Goal: Task Accomplishment & Management: Manage account settings

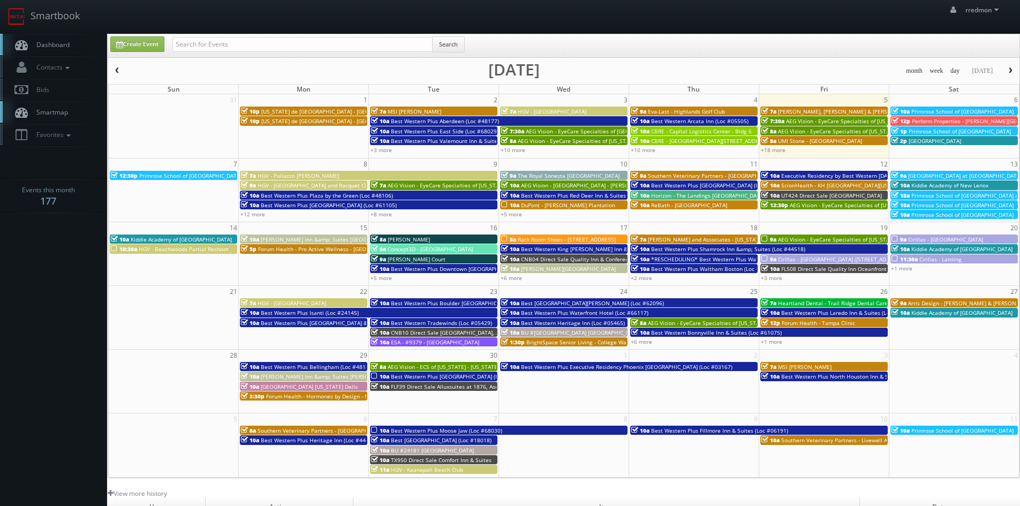
click at [532, 205] on span "DuPont - [PERSON_NAME] Plantation" at bounding box center [568, 204] width 94 height 7
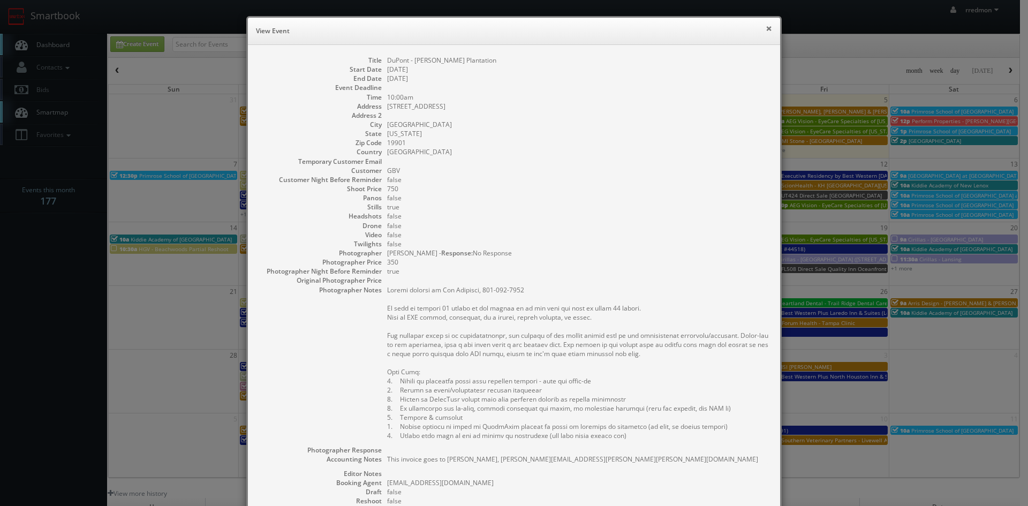
click at [766, 30] on button "×" at bounding box center [769, 28] width 6 height 7
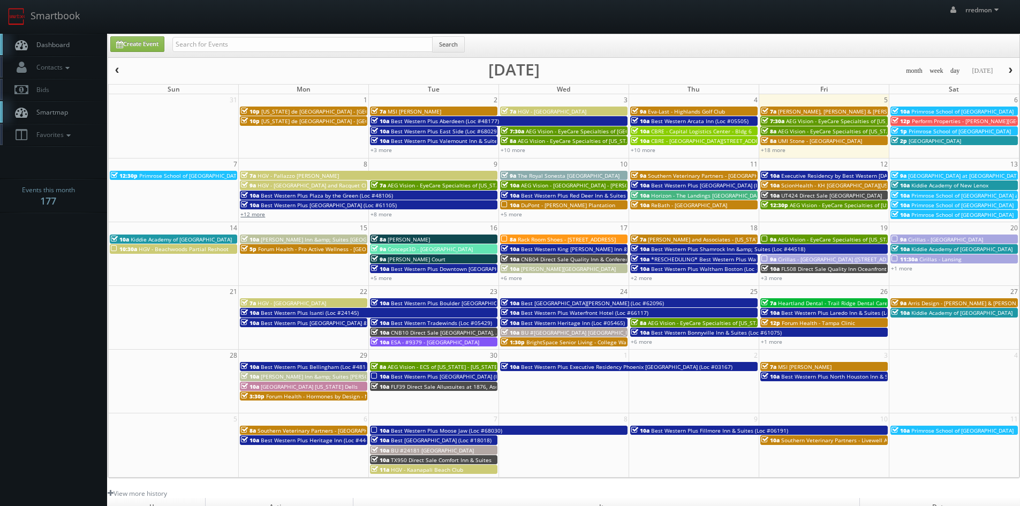
click at [258, 215] on link "+12 more" at bounding box center [252, 213] width 25 height 7
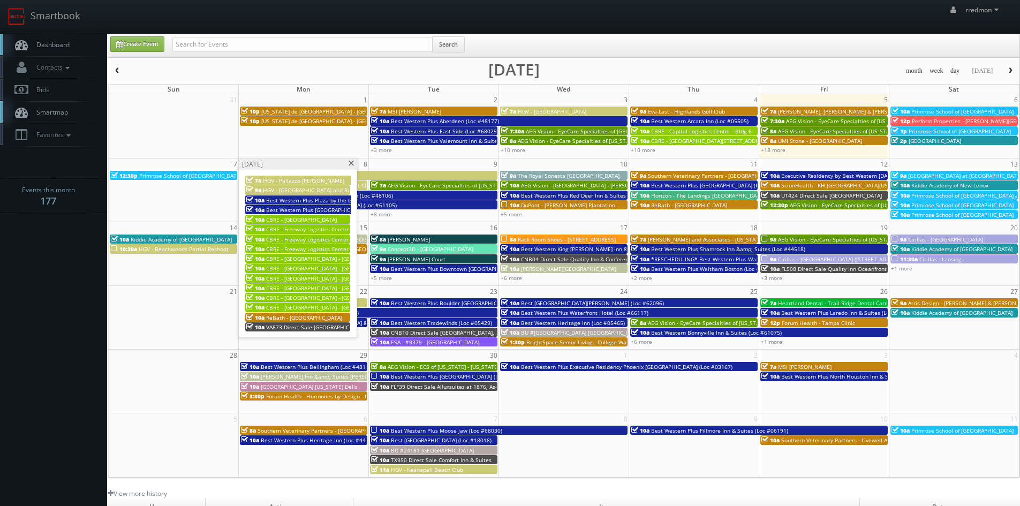
click at [351, 164] on span at bounding box center [351, 164] width 7 height 6
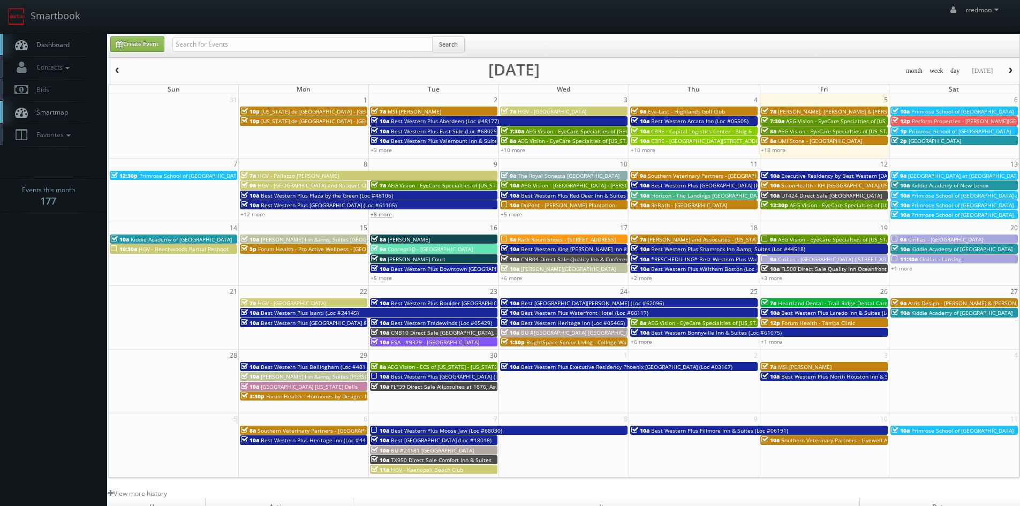
click at [382, 214] on link "+8 more" at bounding box center [381, 213] width 21 height 7
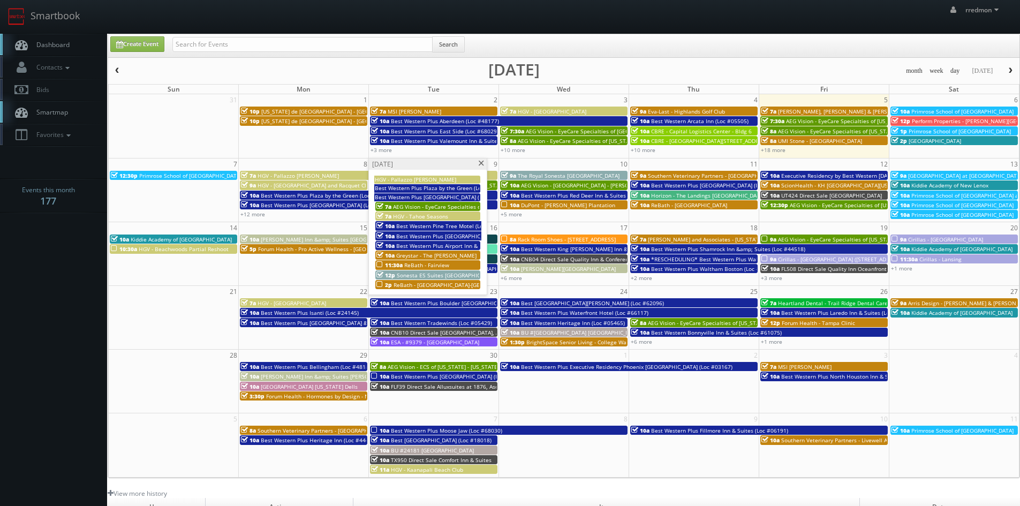
click at [431, 254] on span "Greystar - The [PERSON_NAME]" at bounding box center [436, 255] width 80 height 7
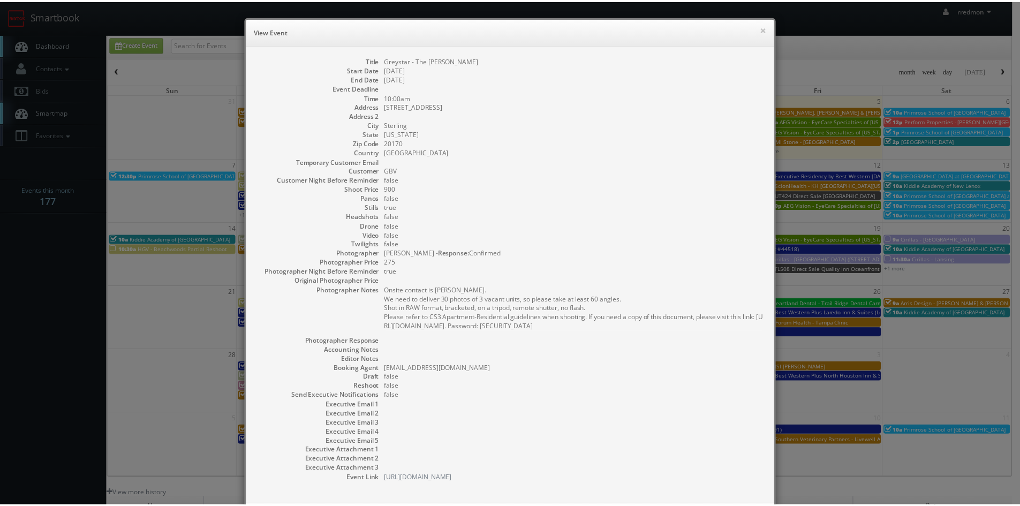
scroll to position [53, 0]
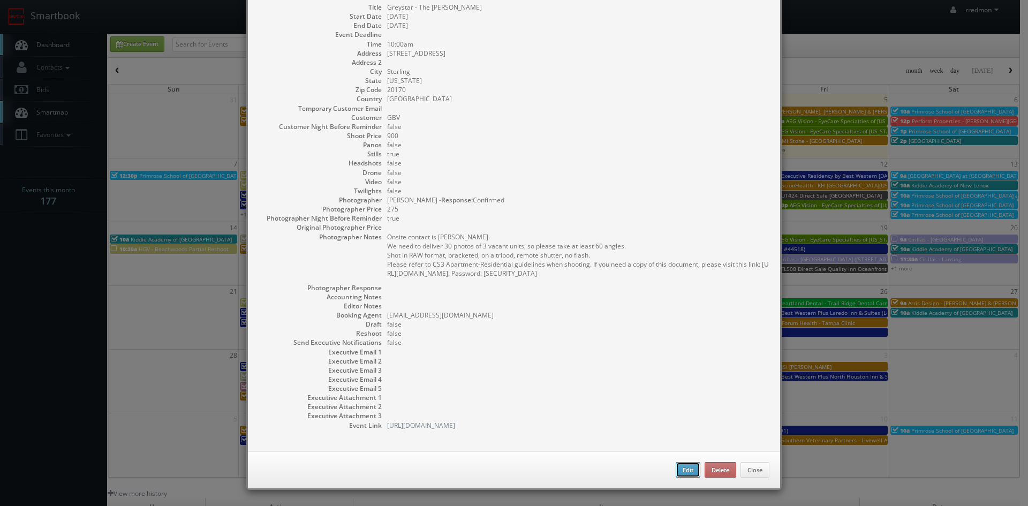
click at [687, 470] on button "Edit" at bounding box center [688, 470] width 25 height 16
type input "Greystar - The [PERSON_NAME]"
type input "[STREET_ADDRESS]"
type input "Sterling"
type input "20170"
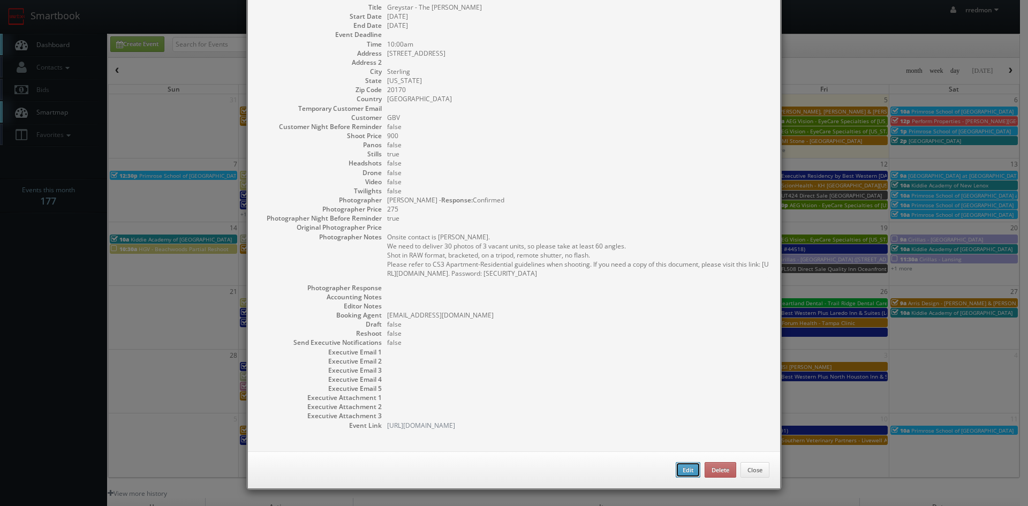
type input "900"
checkbox input "true"
type input "[DATE]"
type input "10:00am"
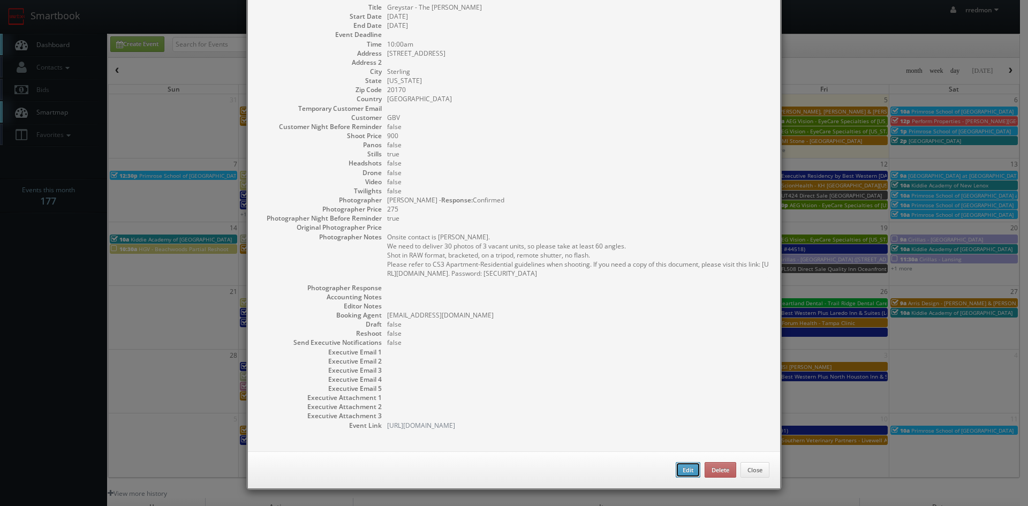
checkbox input "true"
type textarea "Onsite contact is [PERSON_NAME]. We need to deliver 30 photos of 3 vacant units…"
select select "[US_STATE]"
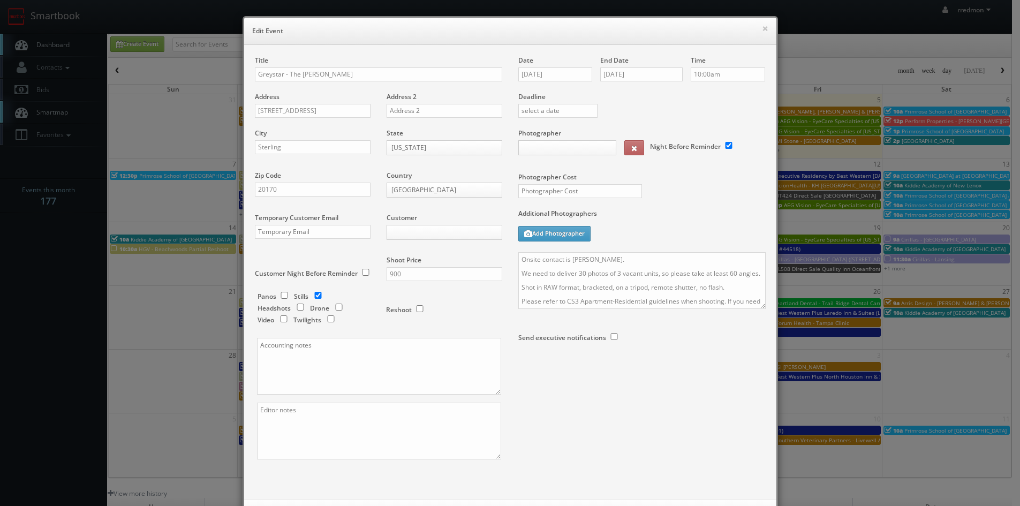
type input "900"
type input "275"
select select "[EMAIL_ADDRESS][DOMAIN_NAME]"
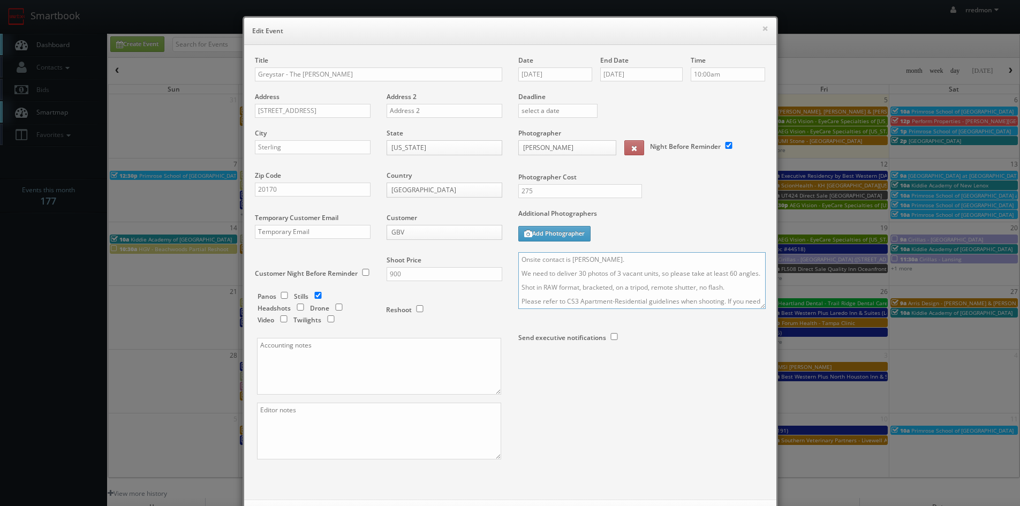
click at [610, 260] on textarea "Onsite contact is [PERSON_NAME]. We need to deliver 30 photos of 3 vacant units…" at bounding box center [641, 280] width 247 height 57
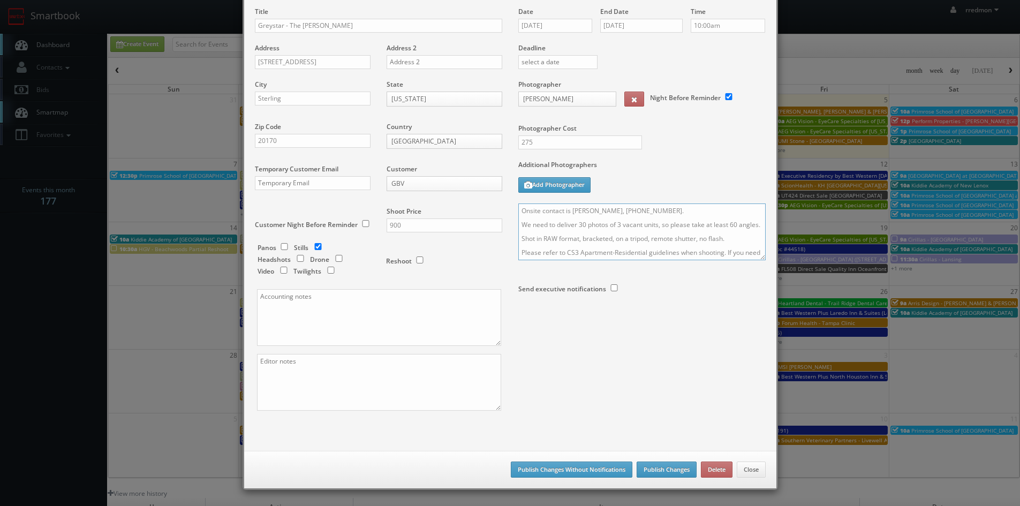
type textarea "Onsite contact is [PERSON_NAME], [PHONE_NUMBER]. We need to deliver 30 photos o…"
click at [670, 463] on button "Publish Changes" at bounding box center [667, 470] width 60 height 16
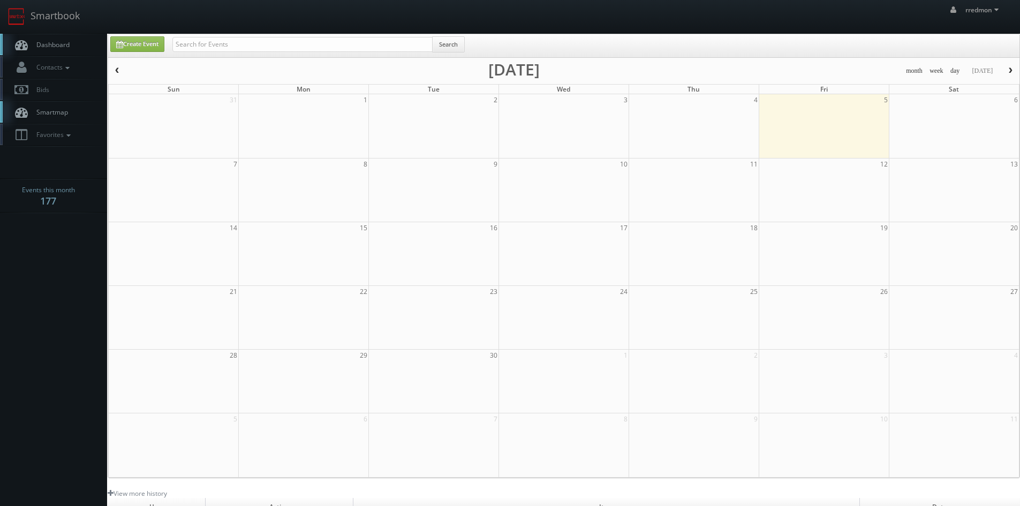
click at [40, 45] on span "Dashboard" at bounding box center [50, 44] width 39 height 9
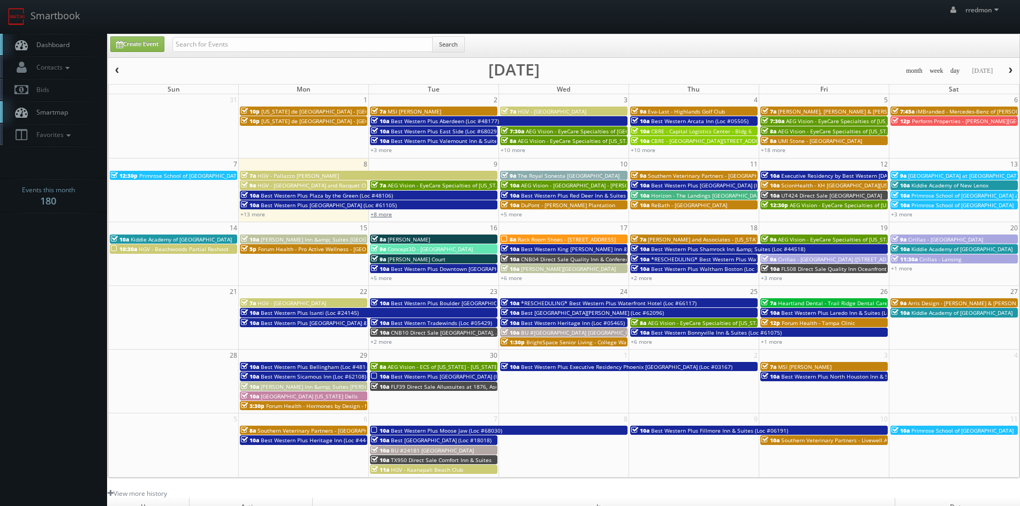
click at [384, 212] on link "+8 more" at bounding box center [381, 213] width 21 height 7
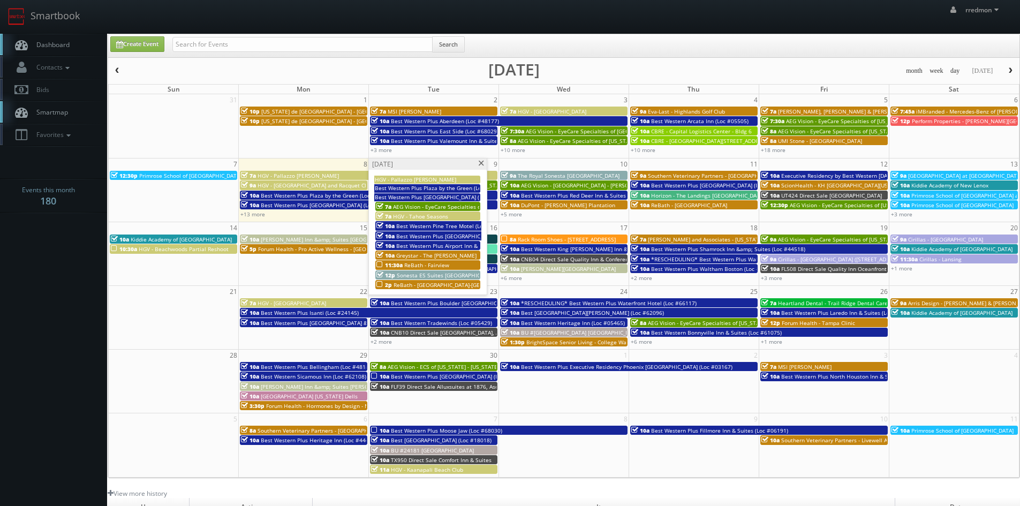
click at [480, 161] on span at bounding box center [481, 164] width 7 height 6
